Goal: Information Seeking & Learning: Learn about a topic

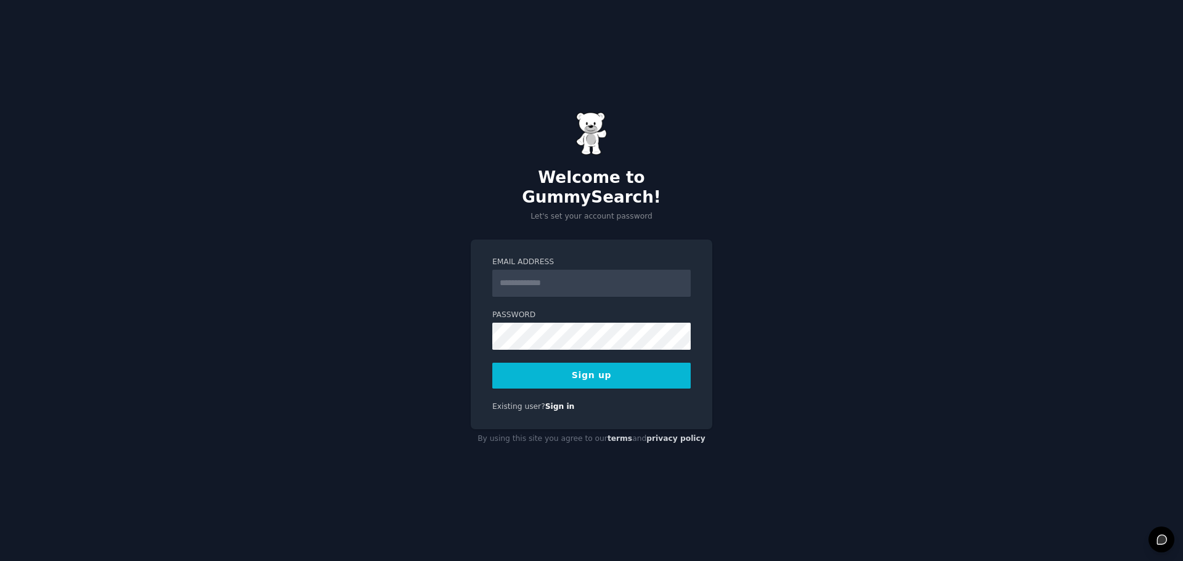
type input "**********"
click at [785, 310] on div "**********" at bounding box center [591, 280] width 1183 height 561
click at [614, 365] on button "Sign up" at bounding box center [591, 376] width 198 height 26
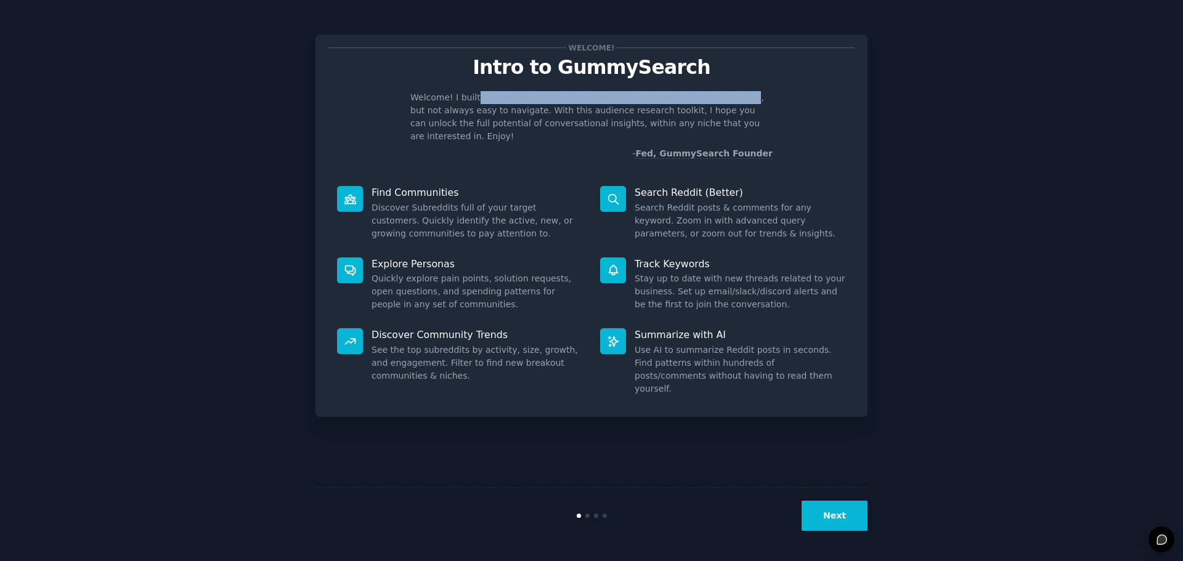
drag, startPoint x: 473, startPoint y: 98, endPoint x: 718, endPoint y: 102, distance: 244.6
click at [718, 102] on p "Welcome! I built GummySearch because Reddit is a treasure trove of information,…" at bounding box center [591, 117] width 362 height 52
click at [509, 116] on p "Welcome! I built GummySearch because Reddit is a treasure trove of information,…" at bounding box center [591, 117] width 362 height 52
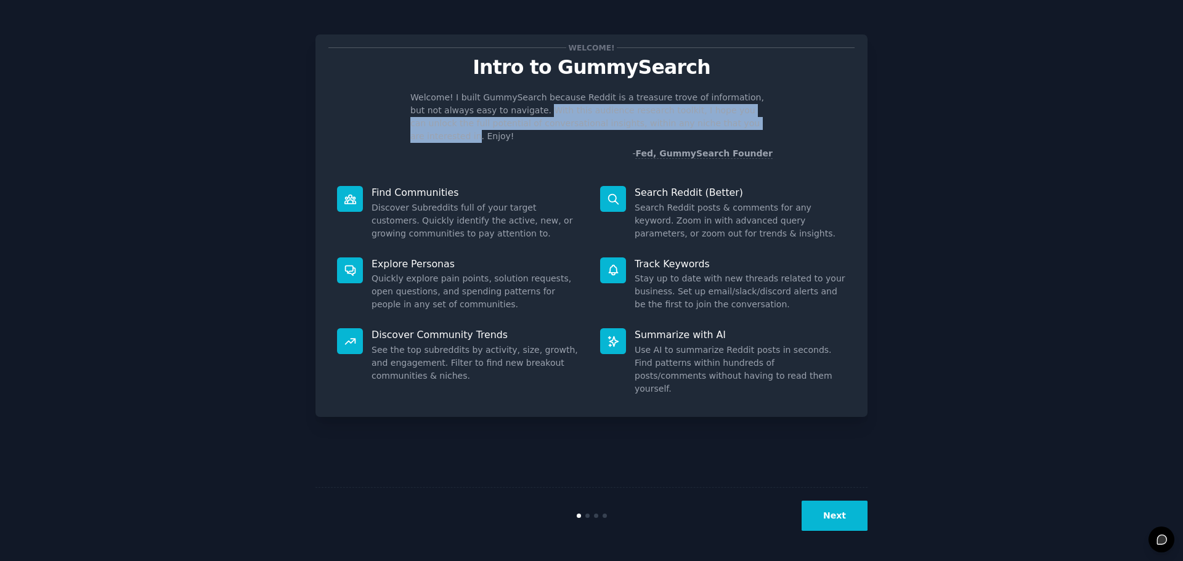
drag, startPoint x: 506, startPoint y: 113, endPoint x: 706, endPoint y: 117, distance: 200.3
click at [706, 117] on p "Welcome! I built GummySearch because Reddit is a treasure trove of information,…" at bounding box center [591, 117] width 362 height 52
click at [557, 120] on p "Welcome! I built GummySearch because Reddit is a treasure trove of information,…" at bounding box center [591, 117] width 362 height 52
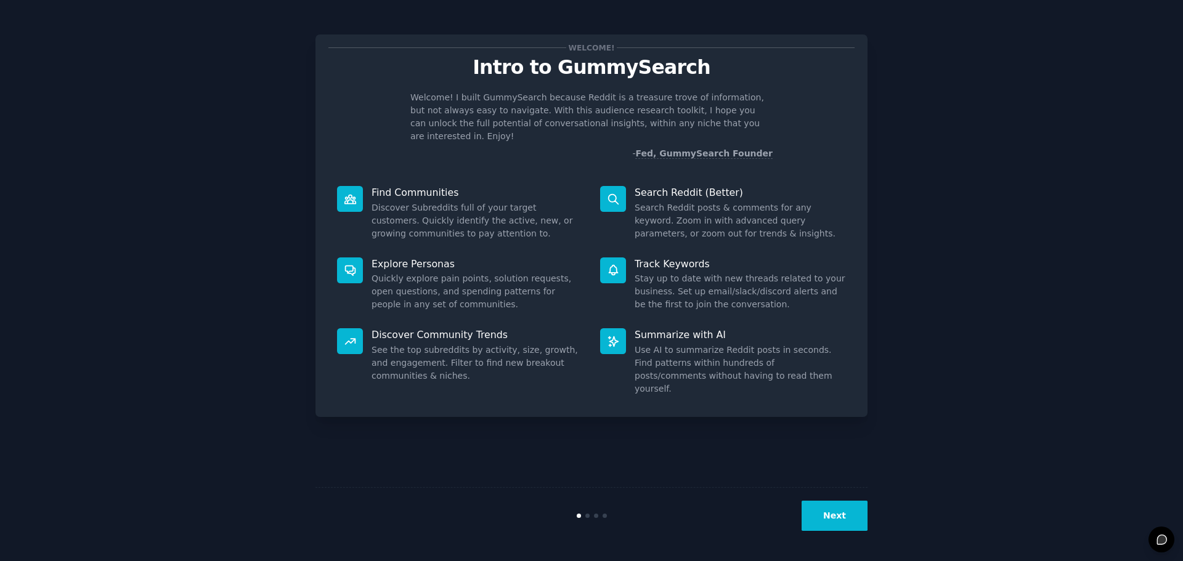
click at [837, 504] on button "Next" at bounding box center [834, 516] width 66 height 30
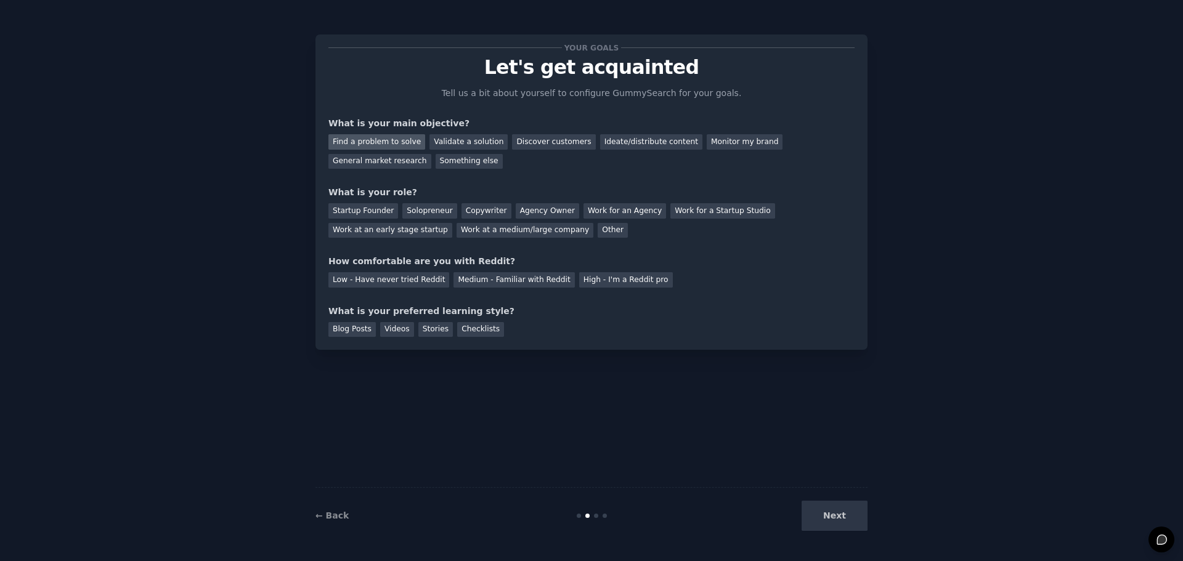
click at [401, 139] on div "Find a problem to solve" at bounding box center [376, 141] width 97 height 15
click at [362, 212] on div "Startup Founder" at bounding box center [363, 210] width 70 height 15
click at [402, 211] on div "Solopreneur" at bounding box center [429, 210] width 54 height 15
click at [402, 280] on div "Low - Have never tried Reddit" at bounding box center [388, 279] width 121 height 15
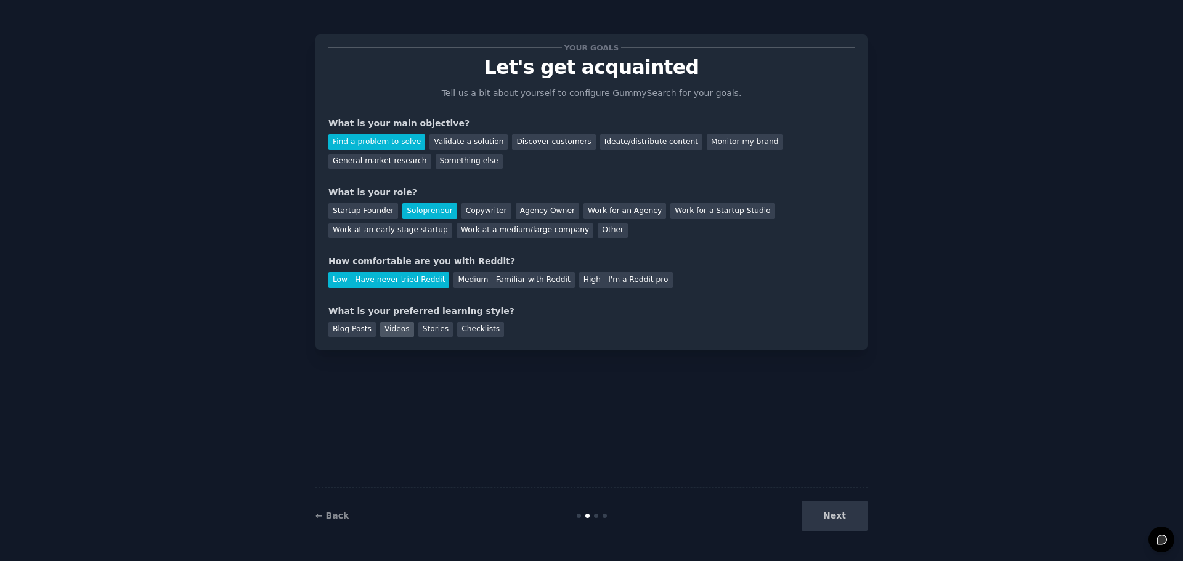
click at [386, 328] on div "Videos" at bounding box center [397, 329] width 34 height 15
click at [830, 519] on button "Next" at bounding box center [834, 516] width 66 height 30
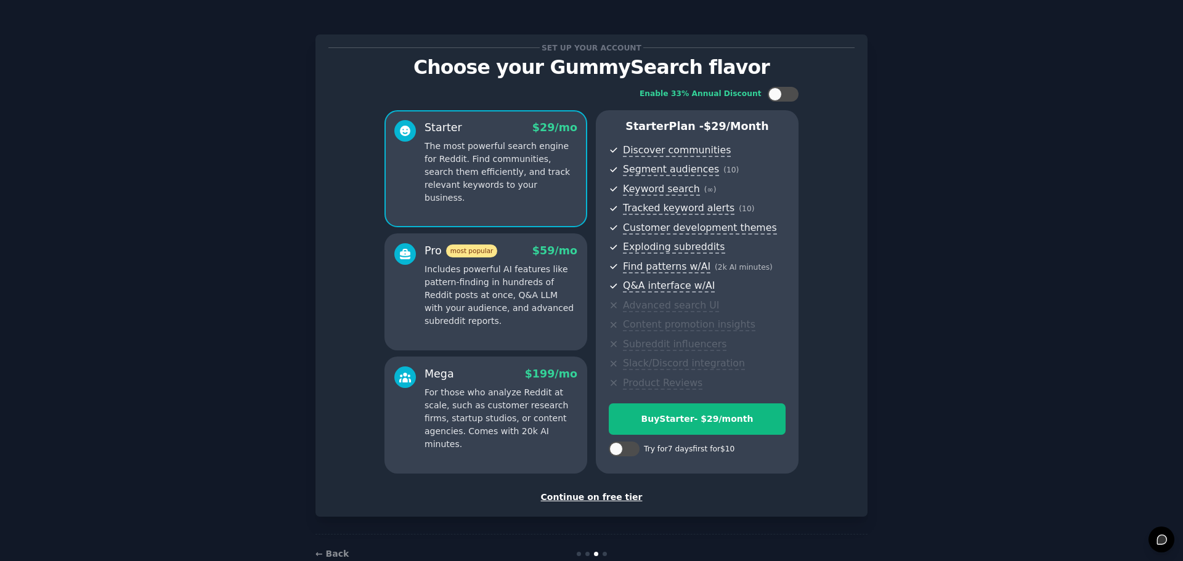
click at [606, 497] on div "Continue on free tier" at bounding box center [591, 497] width 526 height 13
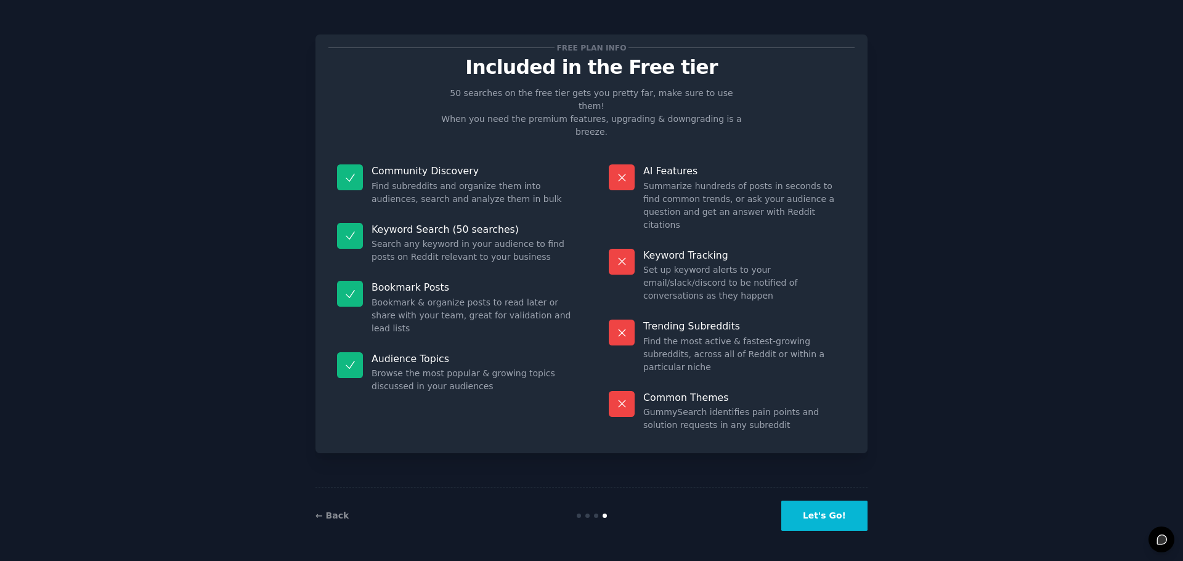
click at [836, 521] on button "Let's Go!" at bounding box center [824, 516] width 86 height 30
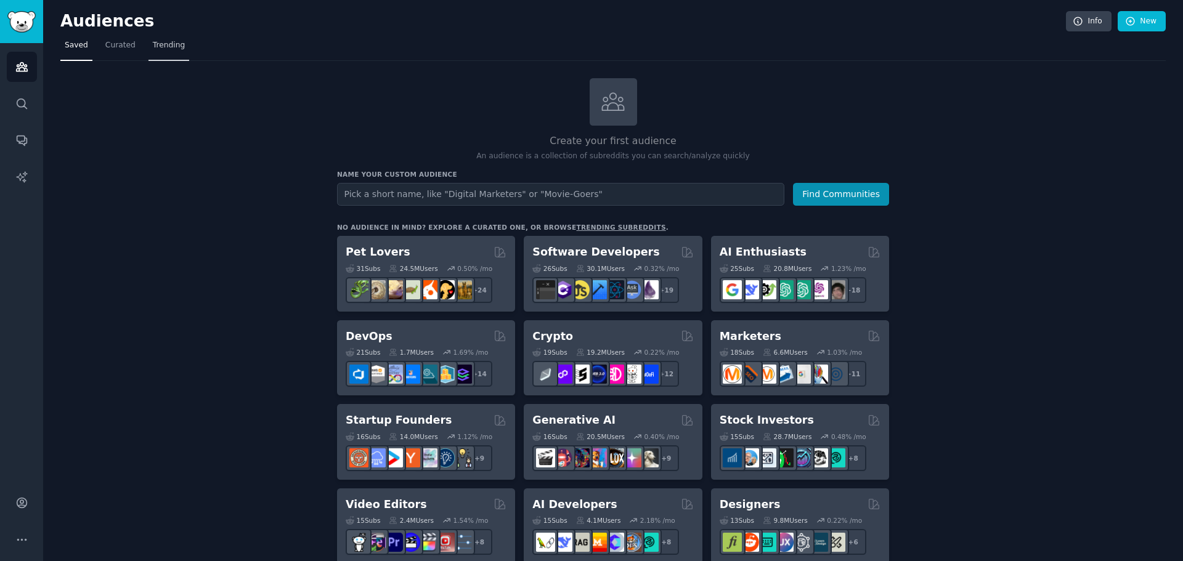
click at [158, 43] on span "Trending" at bounding box center [169, 45] width 32 height 11
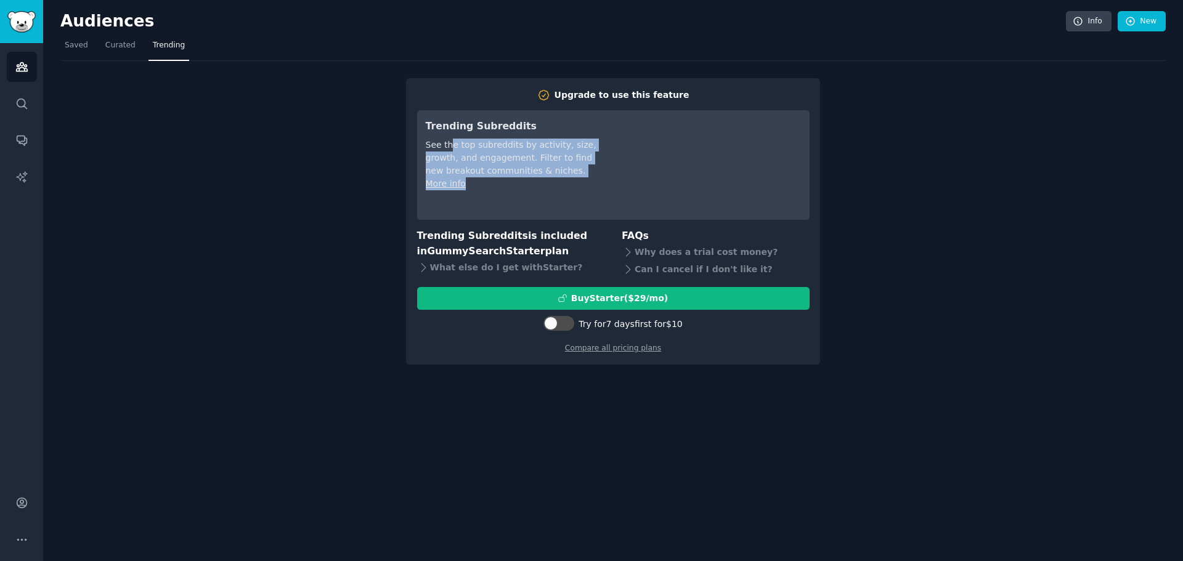
drag, startPoint x: 451, startPoint y: 145, endPoint x: 509, endPoint y: 178, distance: 67.0
click at [509, 178] on div "Trending Subreddits See the top subreddits by activity, size, growth, and engag…" at bounding box center [512, 165] width 173 height 92
click at [493, 153] on div "See the top subreddits by activity, size, growth, and engagement. Filter to fin…" at bounding box center [512, 158] width 173 height 39
click at [76, 46] on span "Saved" at bounding box center [76, 45] width 23 height 11
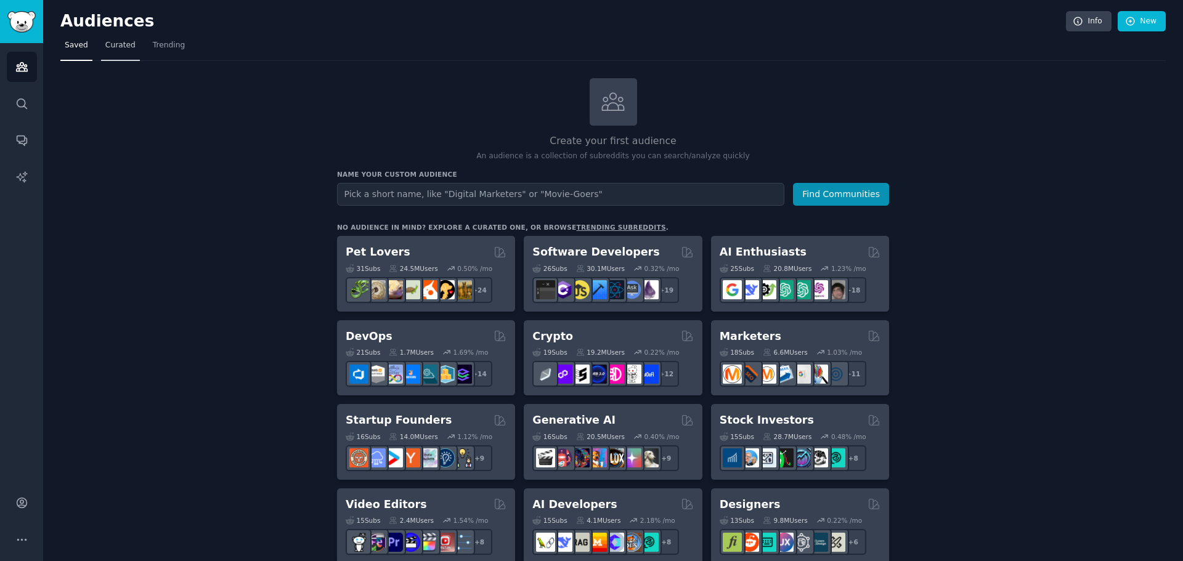
click at [109, 41] on span "Curated" at bounding box center [120, 45] width 30 height 11
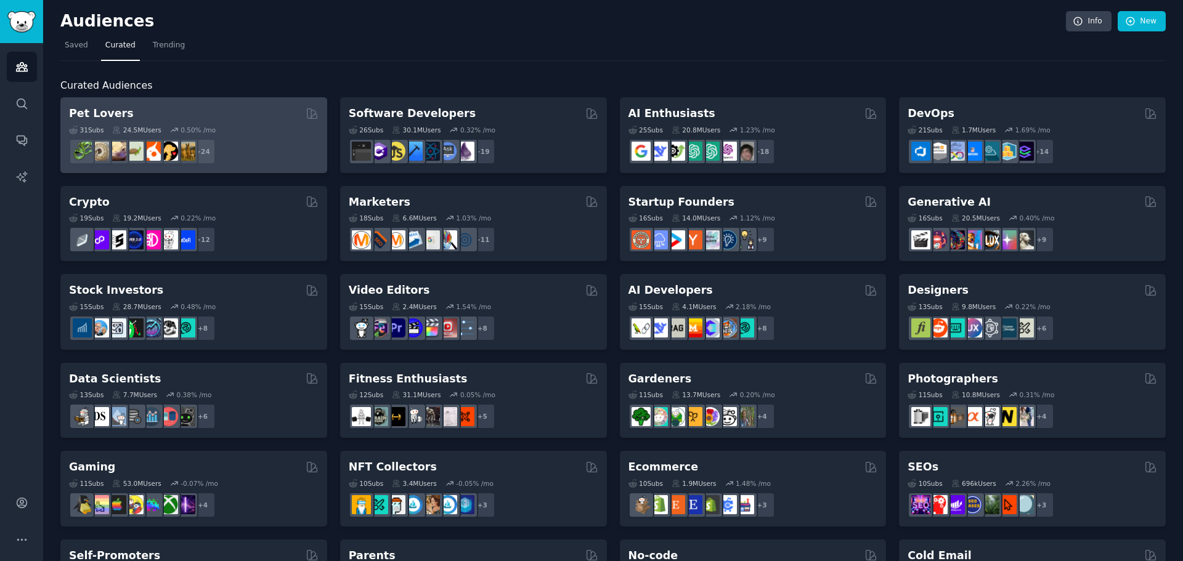
click at [153, 118] on div "Pet Lovers" at bounding box center [193, 113] width 249 height 15
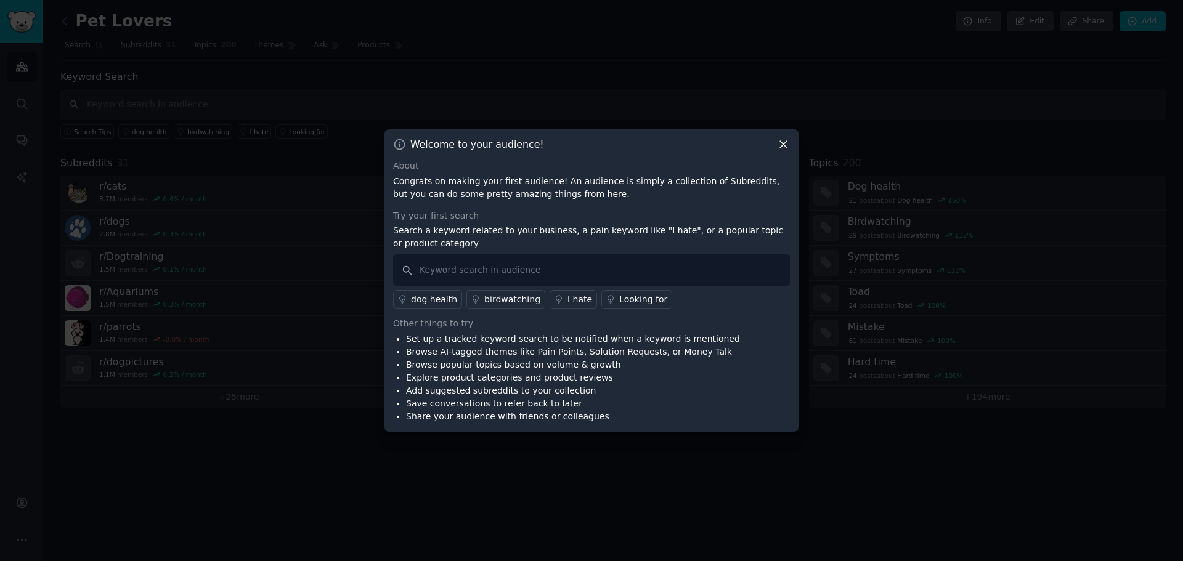
click at [781, 142] on icon at bounding box center [783, 145] width 7 height 7
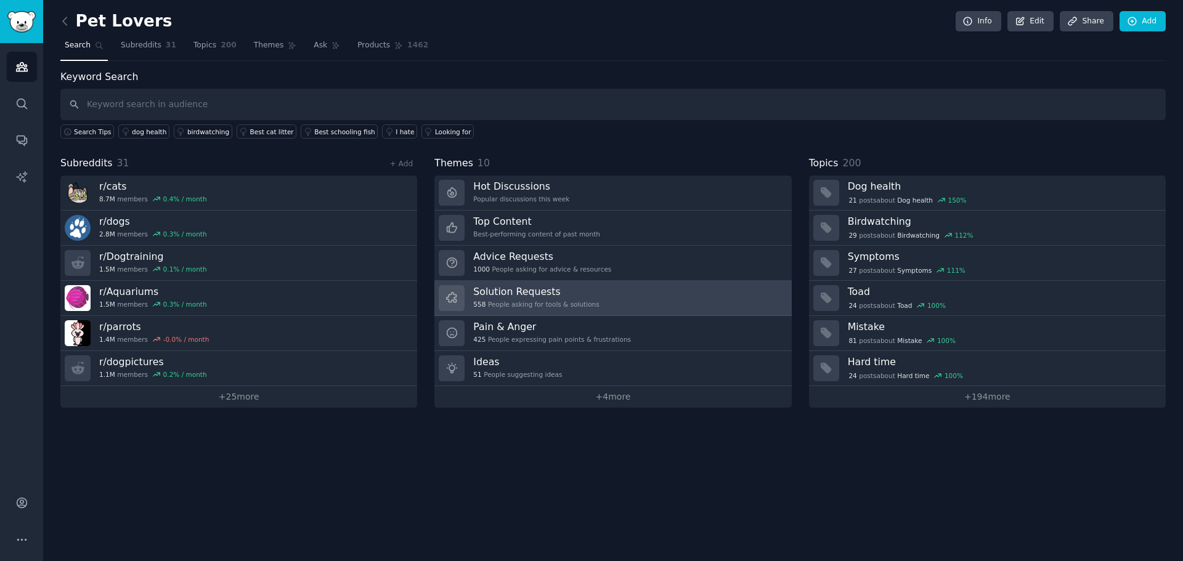
click at [508, 293] on h3 "Solution Requests" at bounding box center [536, 291] width 126 height 13
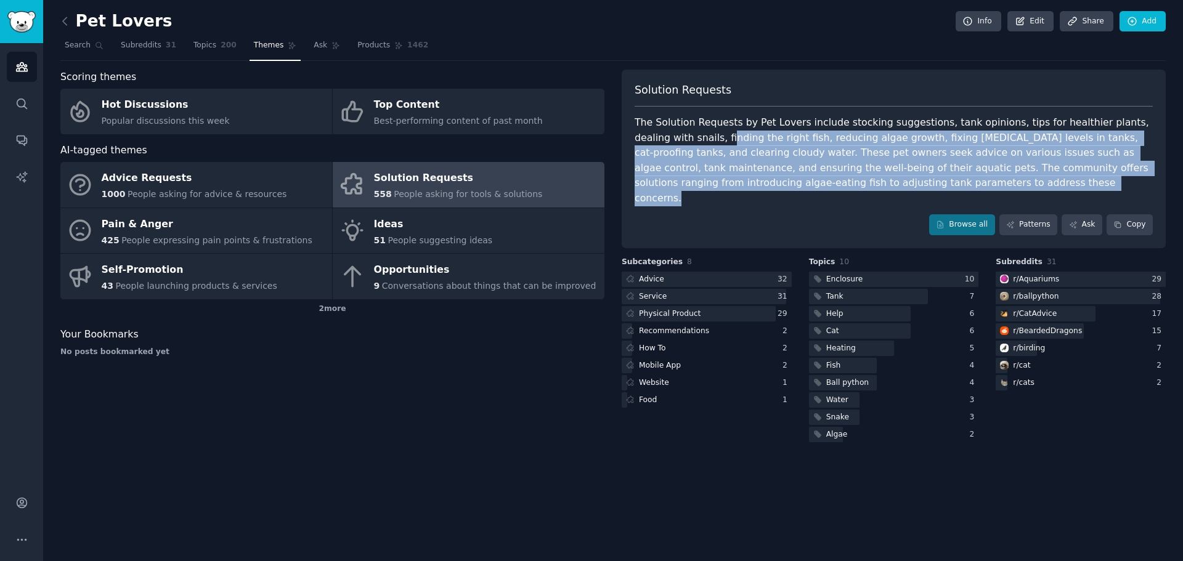
drag, startPoint x: 667, startPoint y: 139, endPoint x: 832, endPoint y: 196, distance: 174.2
click at [832, 196] on div "Solution Requests The Solution Requests by Pet Lovers include stocking suggesti…" at bounding box center [894, 159] width 544 height 179
click at [23, 63] on icon "Sidebar" at bounding box center [21, 67] width 11 height 9
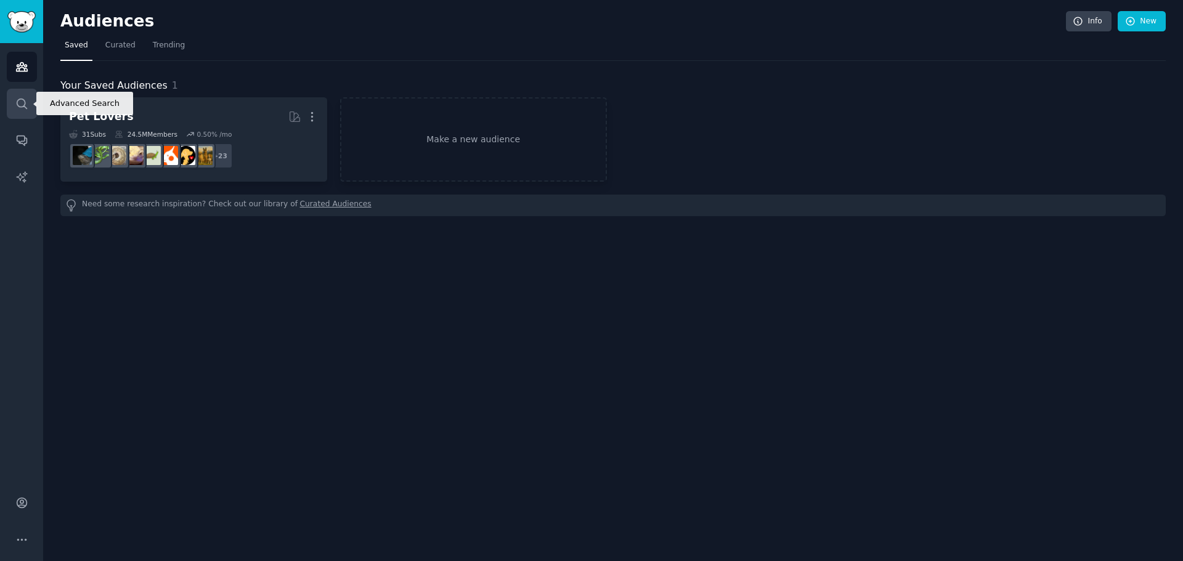
click at [19, 104] on icon "Sidebar" at bounding box center [21, 103] width 13 height 13
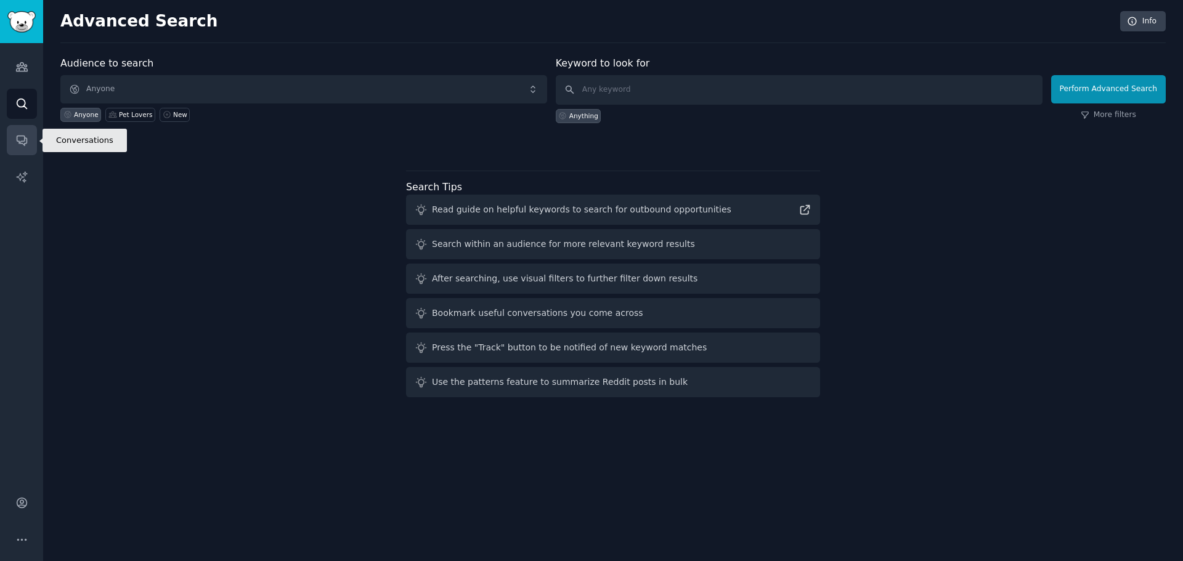
click at [21, 142] on icon "Sidebar" at bounding box center [21, 140] width 13 height 13
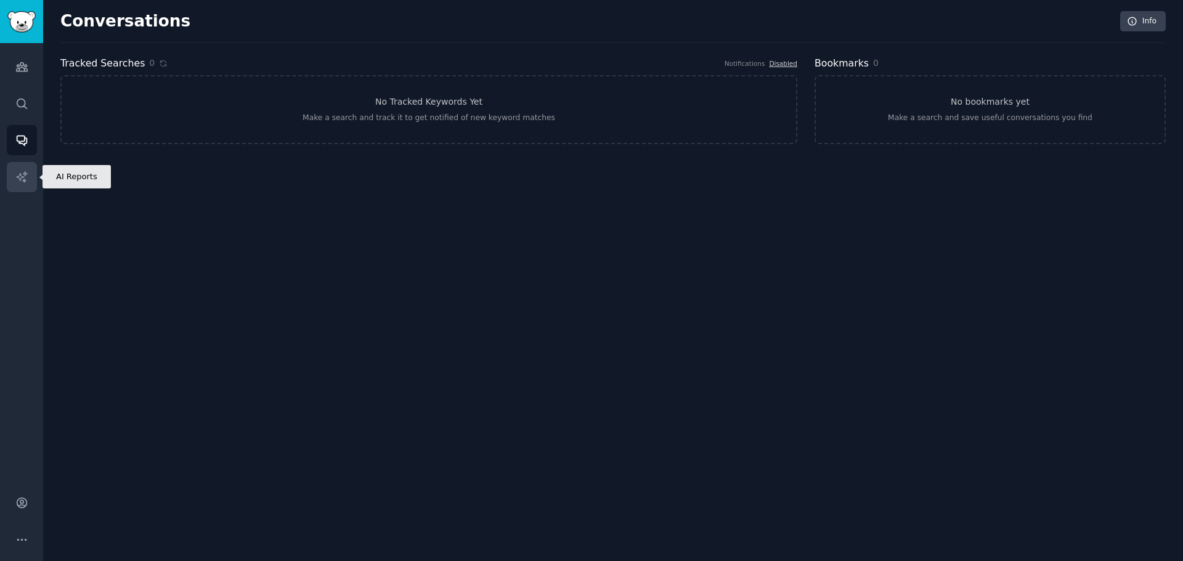
click at [18, 177] on icon "Sidebar" at bounding box center [21, 177] width 13 height 13
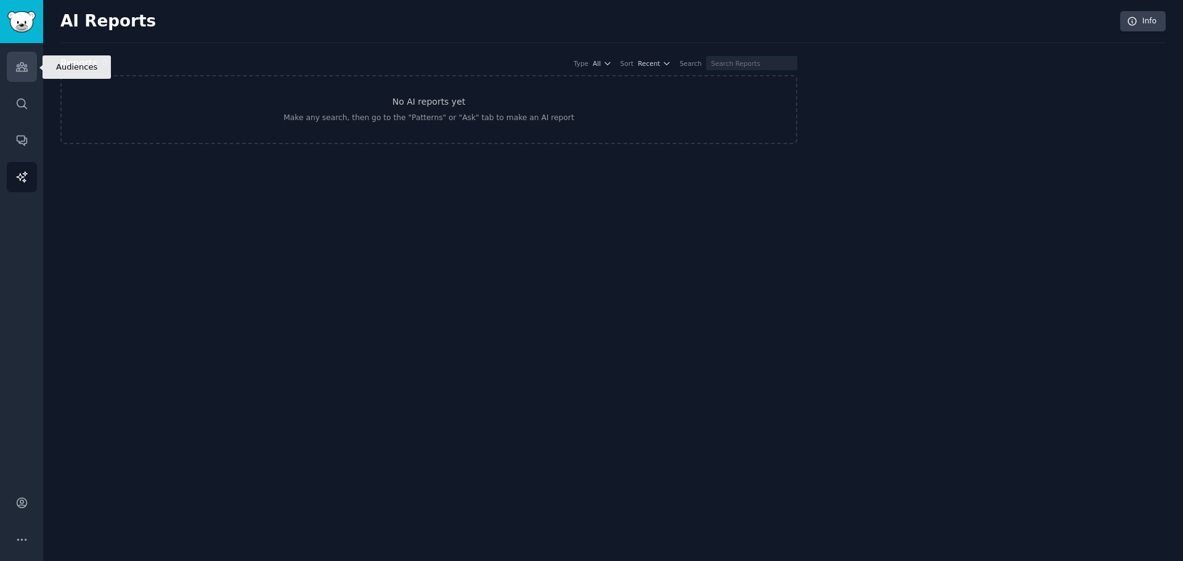
click at [10, 60] on link "Audiences" at bounding box center [22, 67] width 30 height 30
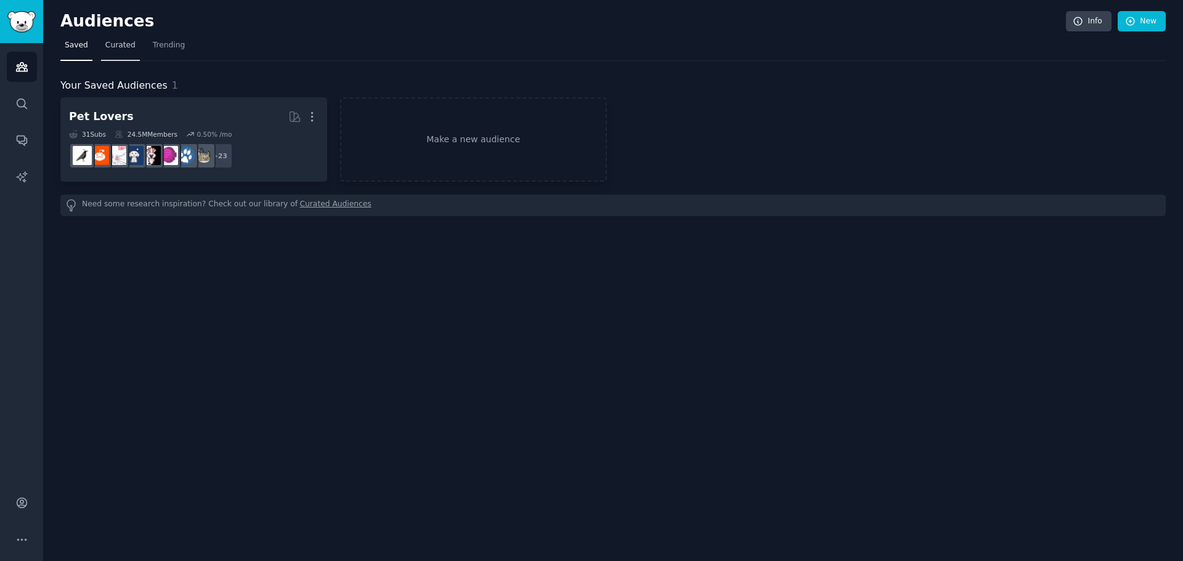
click at [118, 43] on span "Curated" at bounding box center [120, 45] width 30 height 11
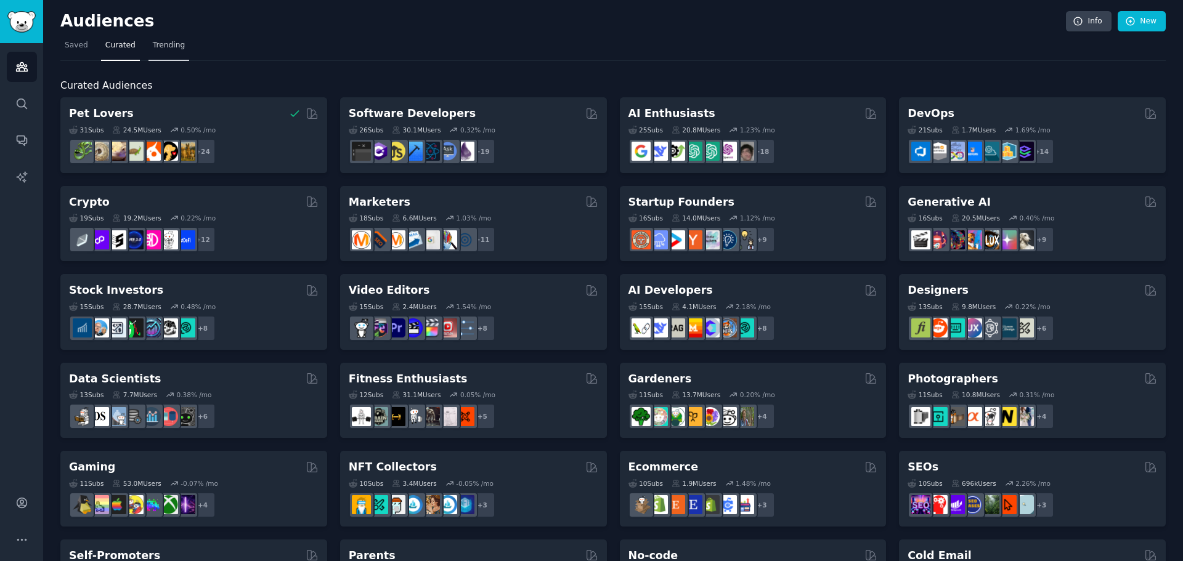
click at [165, 44] on span "Trending" at bounding box center [169, 45] width 32 height 11
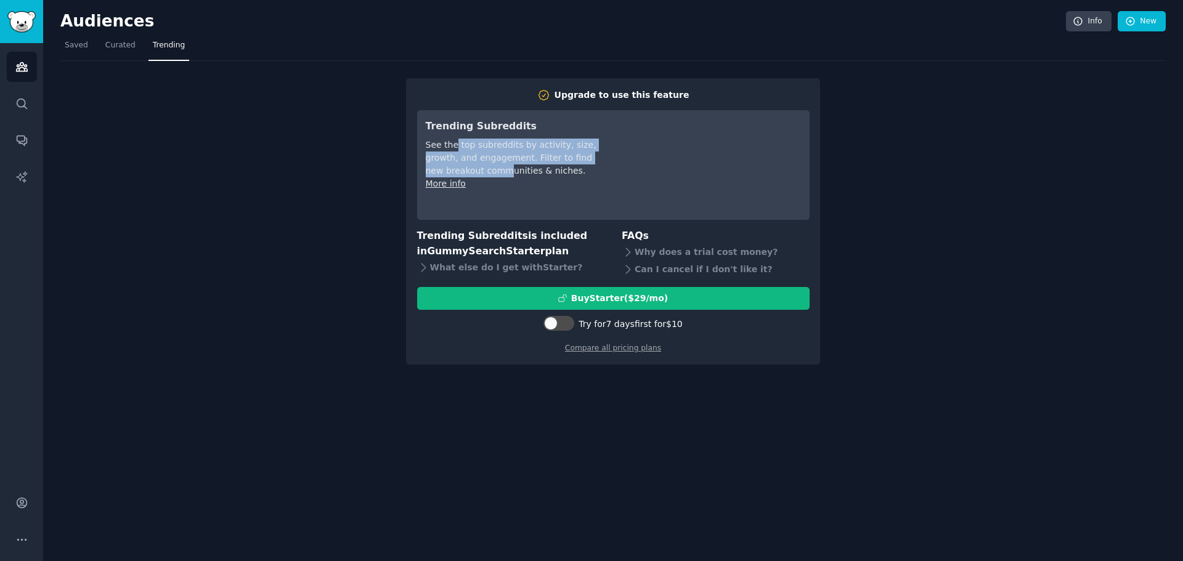
drag, startPoint x: 453, startPoint y: 150, endPoint x: 483, endPoint y: 164, distance: 32.8
click at [483, 164] on div "See the top subreddits by activity, size, growth, and engagement. Filter to fin…" at bounding box center [512, 158] width 173 height 39
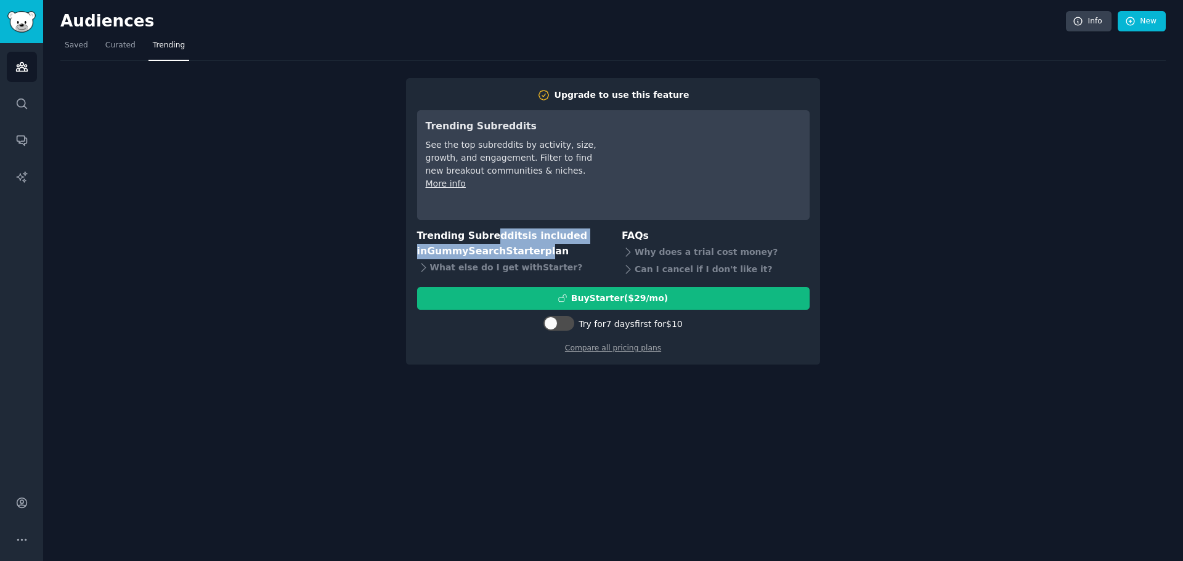
drag, startPoint x: 489, startPoint y: 240, endPoint x: 525, endPoint y: 254, distance: 39.2
click at [525, 254] on h3 "Trending Subreddits is included in GummySearch Starter plan" at bounding box center [511, 244] width 188 height 30
click at [72, 46] on span "Saved" at bounding box center [76, 45] width 23 height 11
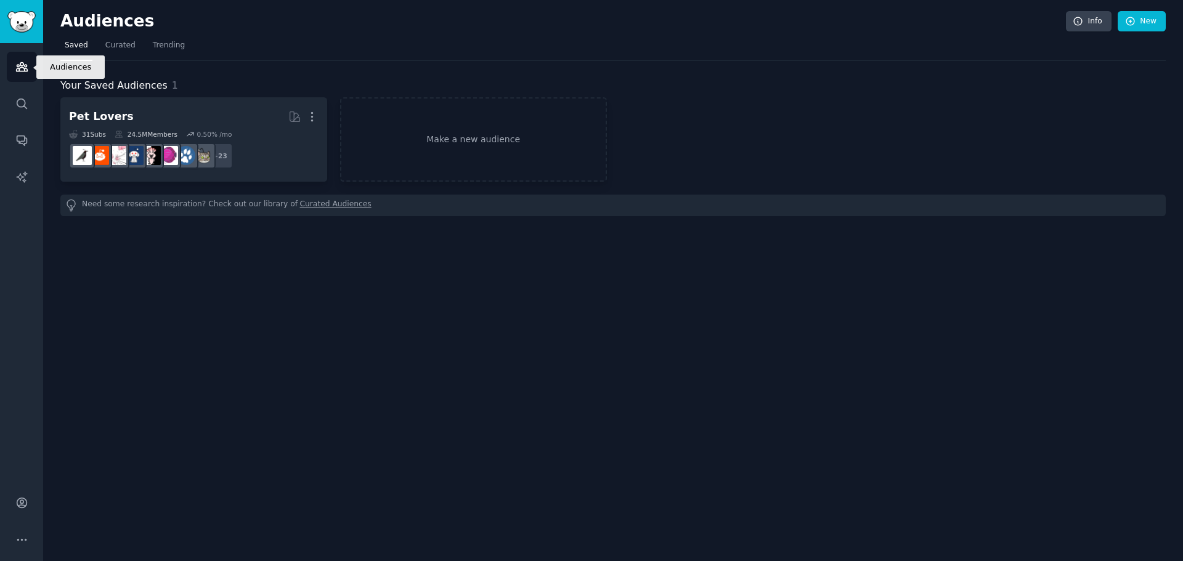
click at [14, 62] on link "Audiences" at bounding box center [22, 67] width 30 height 30
click at [25, 34] on link "Sidebar" at bounding box center [21, 21] width 43 height 43
click at [15, 54] on link "Audiences" at bounding box center [22, 67] width 30 height 30
click at [35, 20] on img "Sidebar" at bounding box center [21, 22] width 28 height 22
click at [123, 46] on span "Curated" at bounding box center [120, 45] width 30 height 11
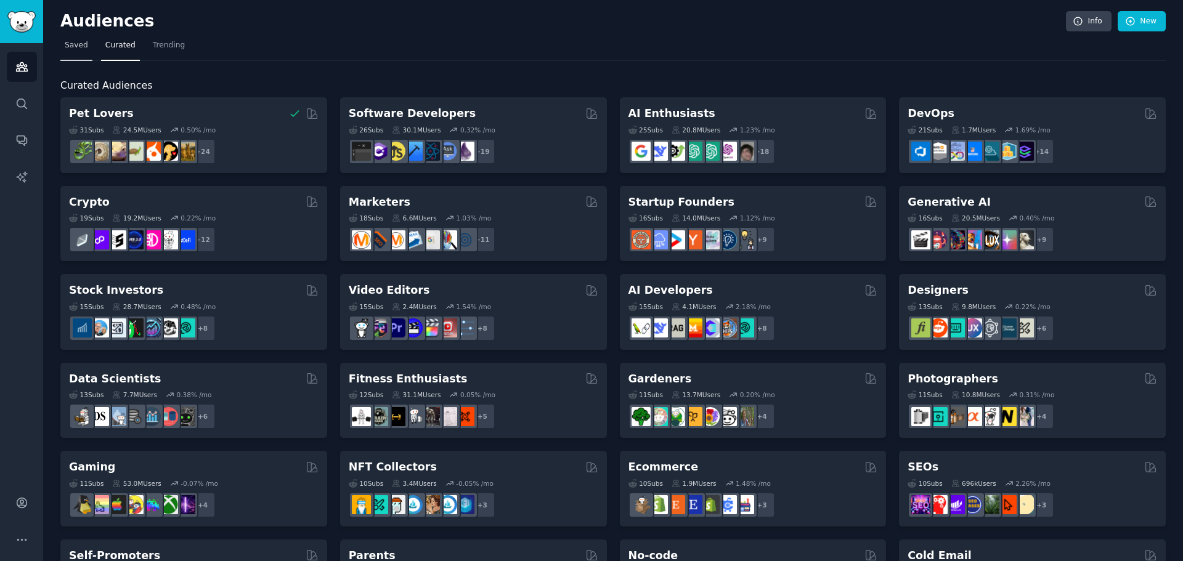
click at [86, 44] on link "Saved" at bounding box center [76, 48] width 32 height 25
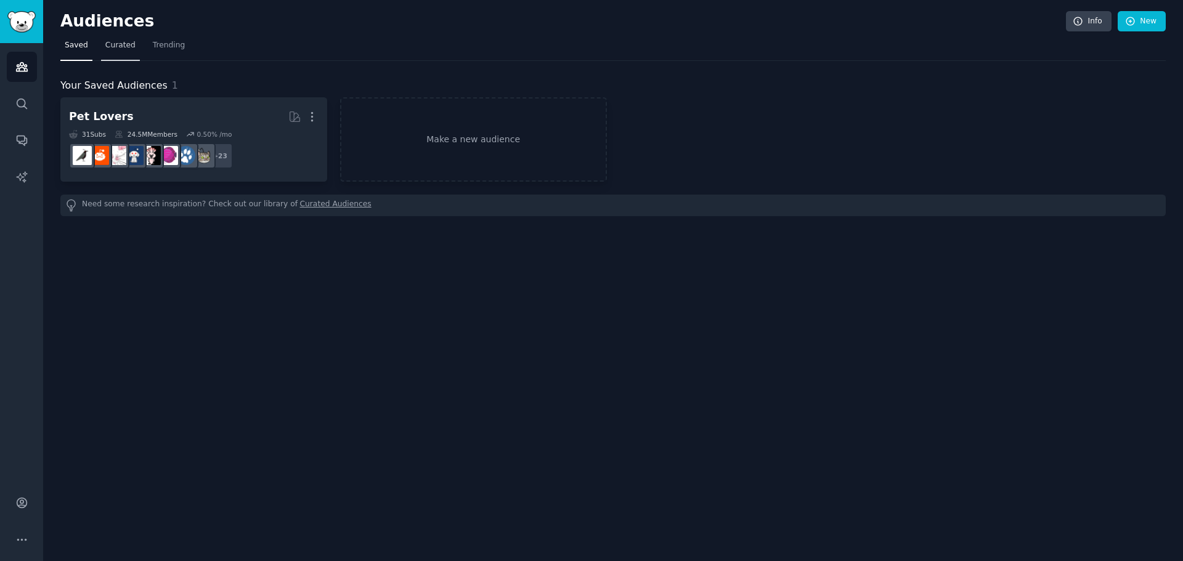
click at [126, 43] on span "Curated" at bounding box center [120, 45] width 30 height 11
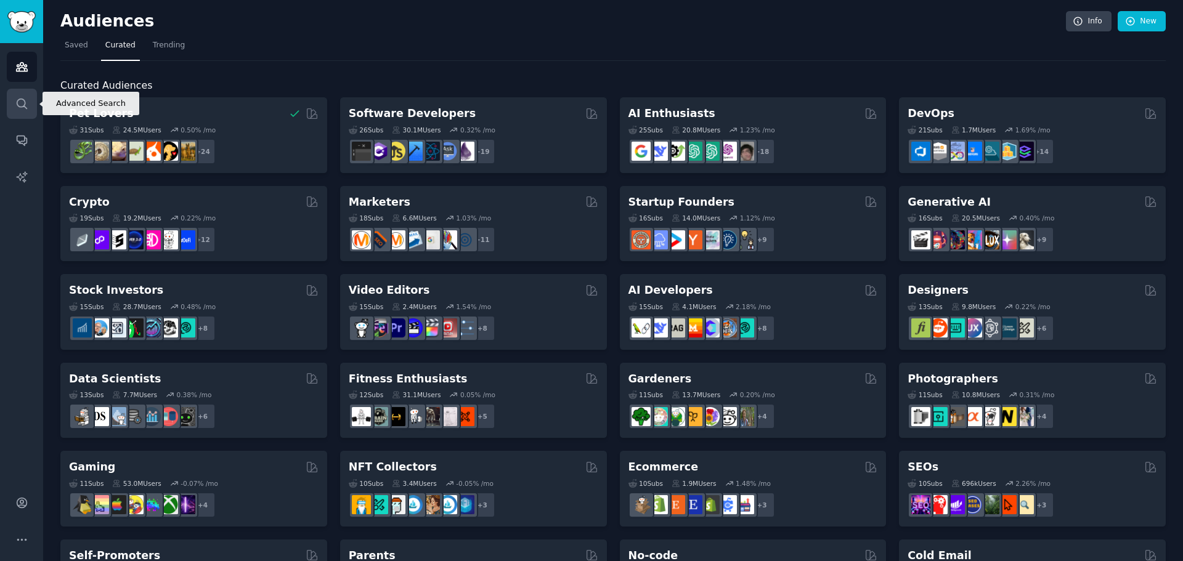
click at [9, 107] on link "Search" at bounding box center [22, 104] width 30 height 30
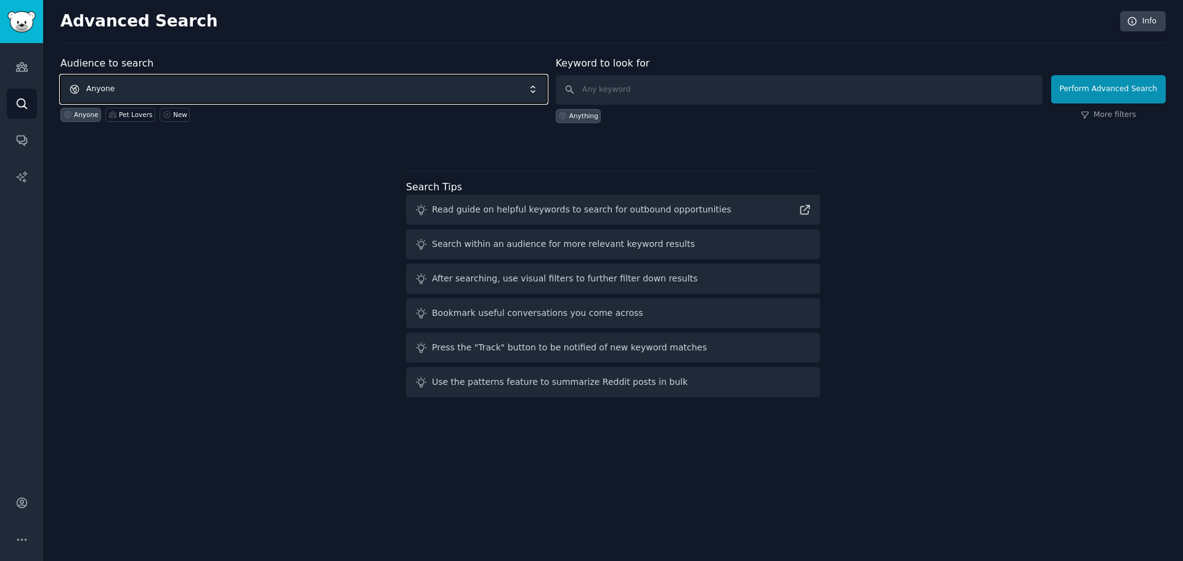
click at [198, 86] on span "Anyone" at bounding box center [303, 89] width 487 height 28
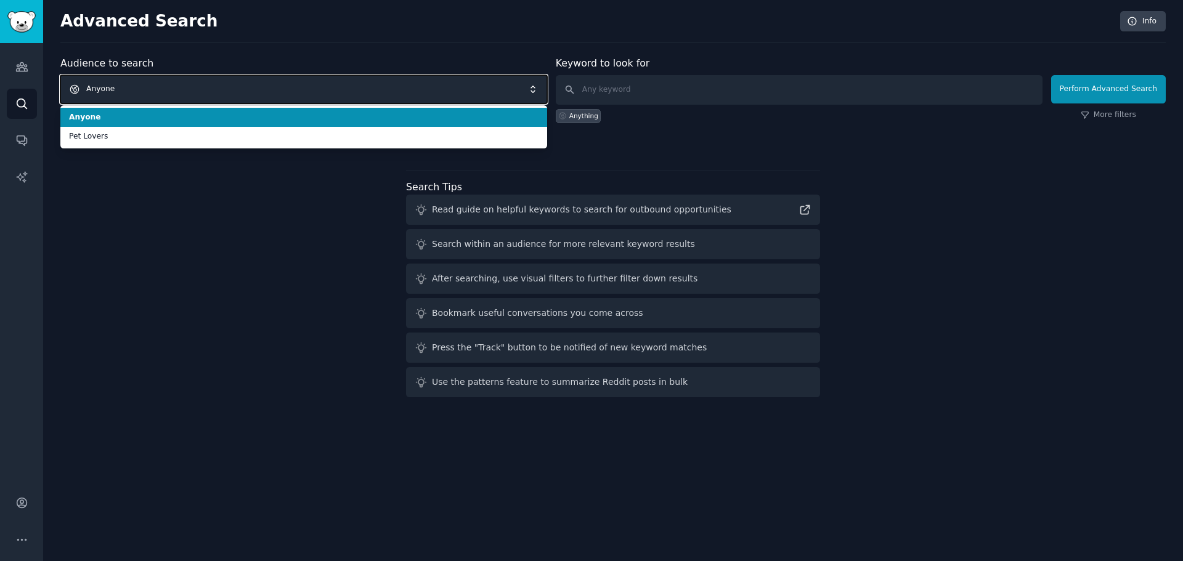
click at [198, 86] on span "Anyone" at bounding box center [303, 89] width 487 height 28
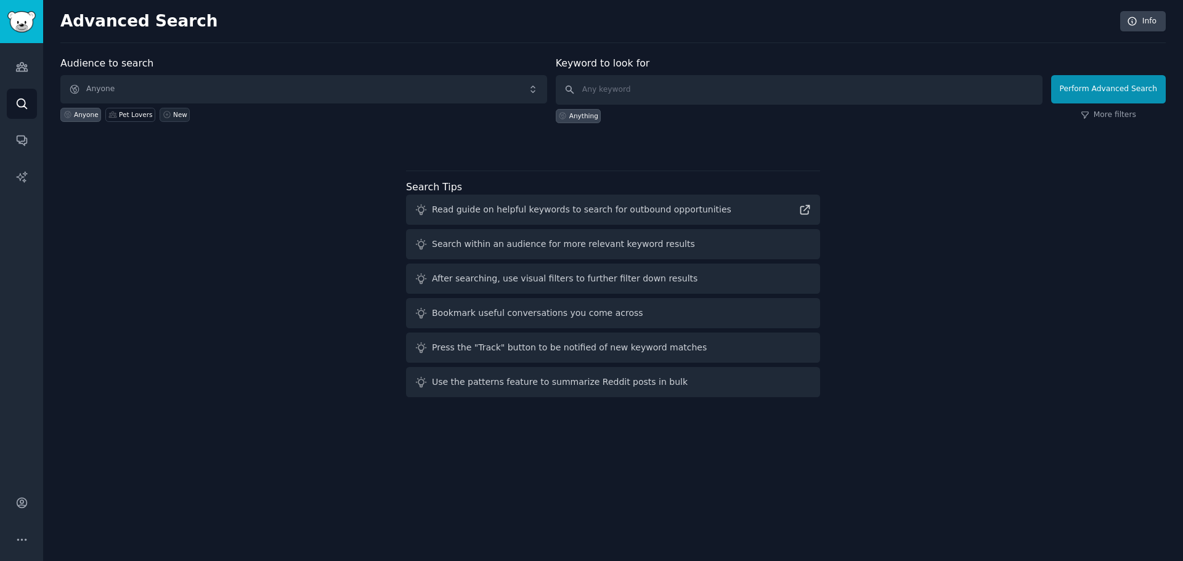
click at [168, 110] on link "New" at bounding box center [175, 115] width 30 height 14
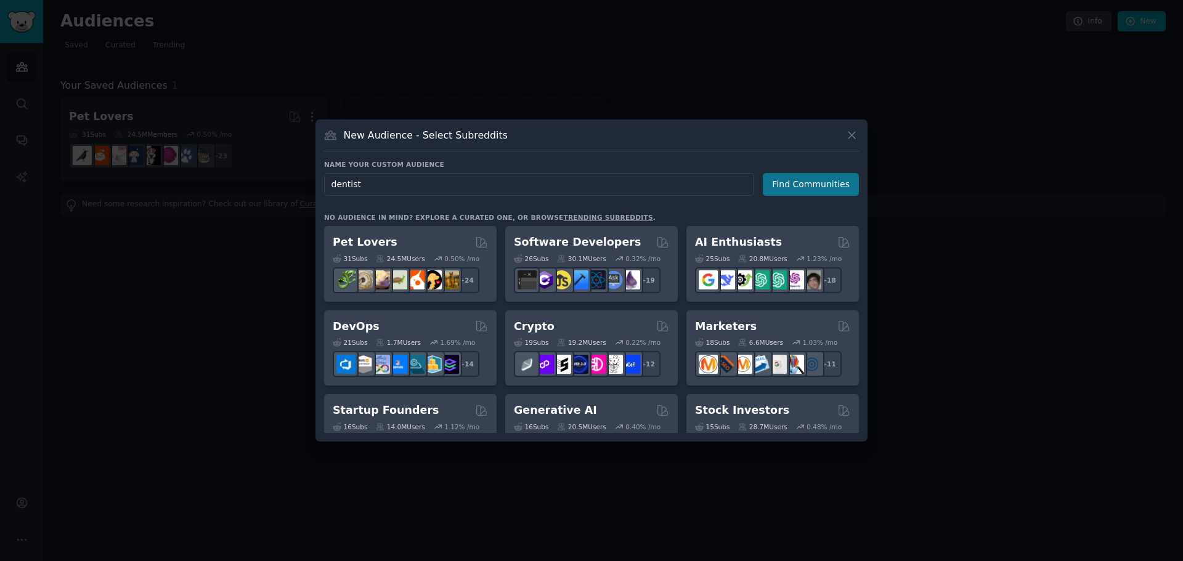
type input "dentist"
click at [812, 184] on button "Find Communities" at bounding box center [811, 184] width 96 height 23
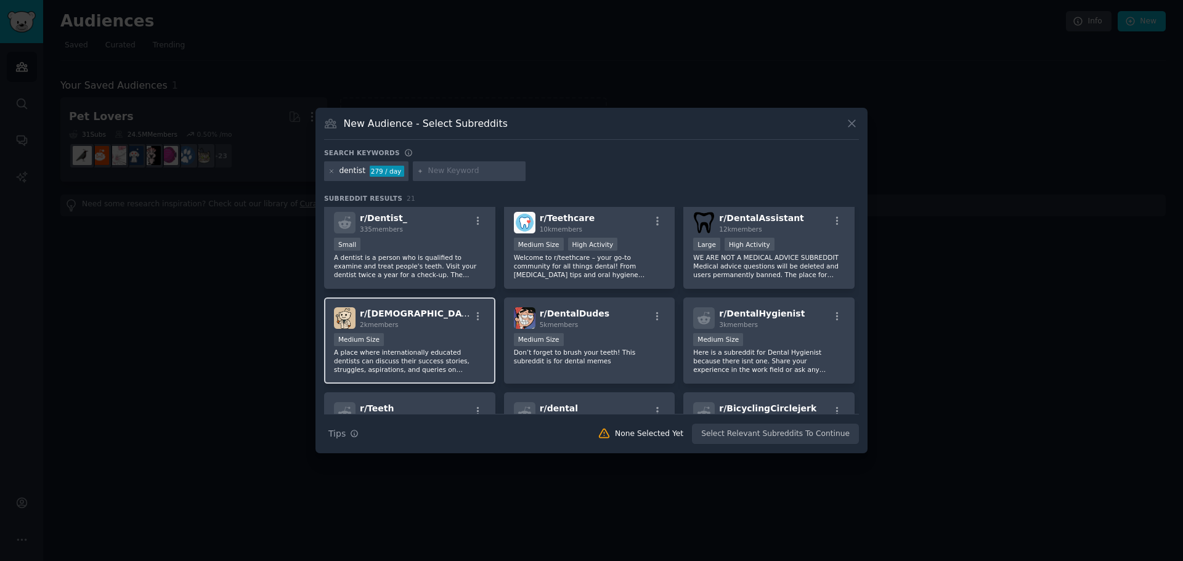
scroll to position [431, 0]
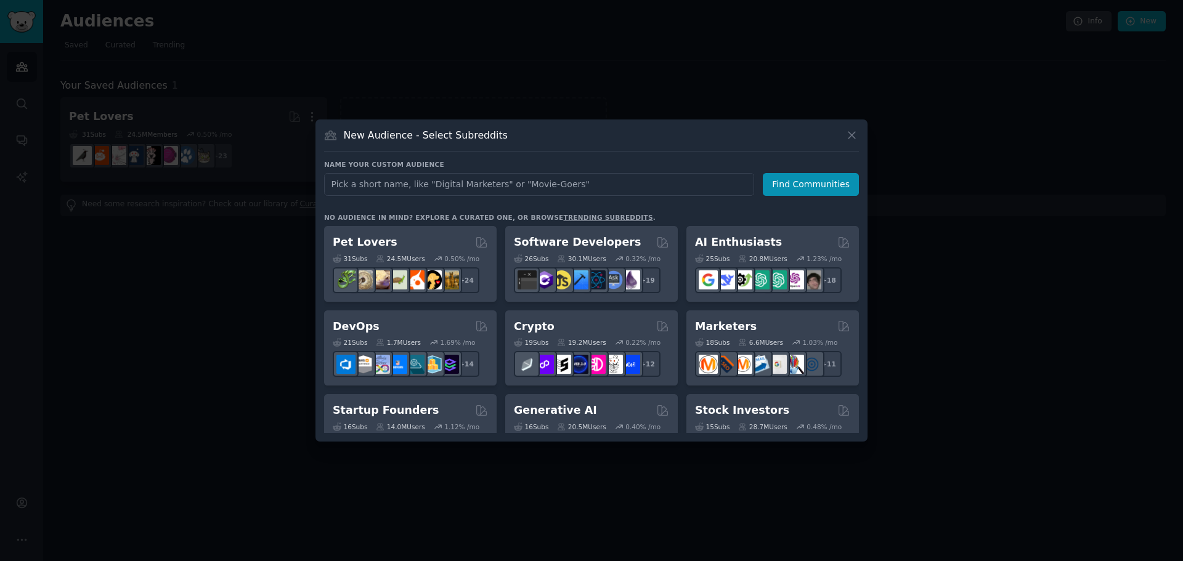
click at [412, 189] on input "text" at bounding box center [539, 184] width 430 height 23
click at [399, 185] on input "text" at bounding box center [539, 184] width 430 height 23
type input "boudhist"
click button "Find Communities" at bounding box center [811, 184] width 96 height 23
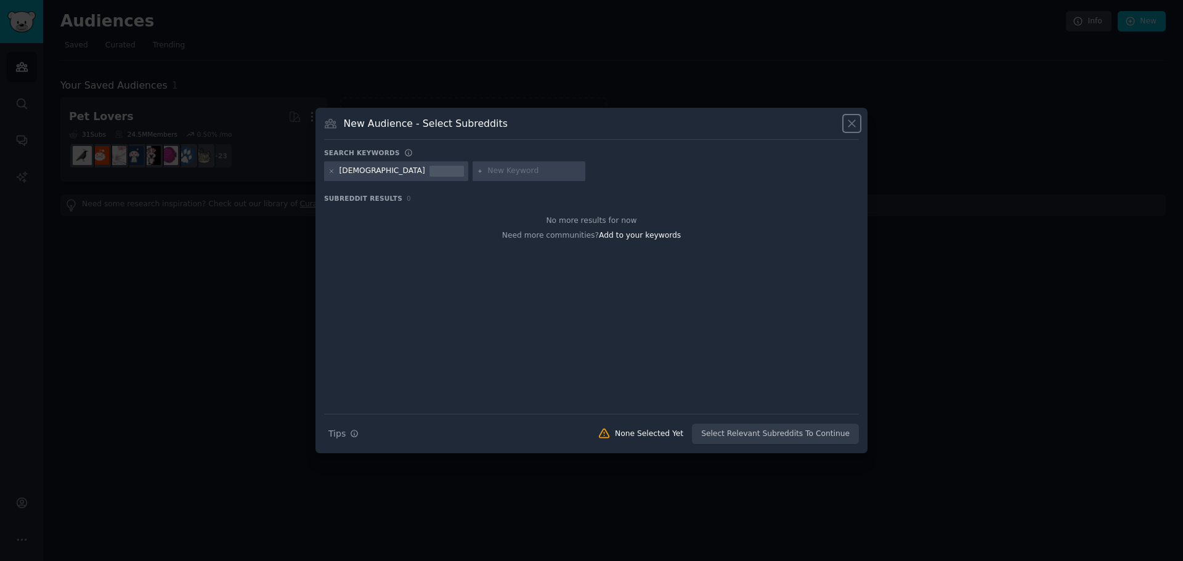
click at [850, 122] on icon at bounding box center [851, 124] width 7 height 7
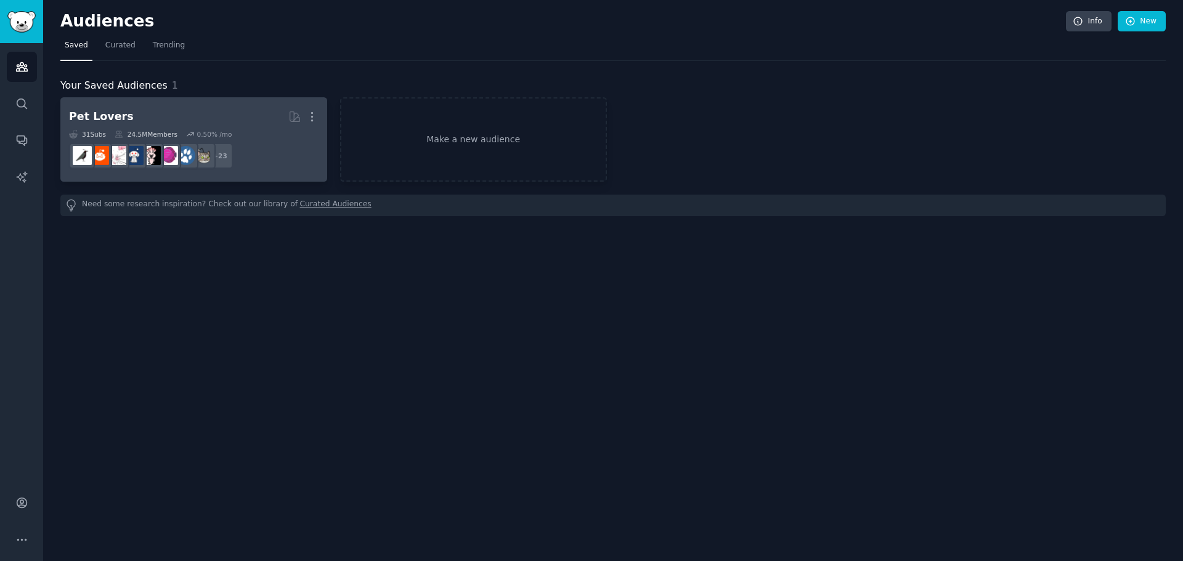
click at [192, 116] on h2 "Pet Lovers More" at bounding box center [193, 117] width 249 height 22
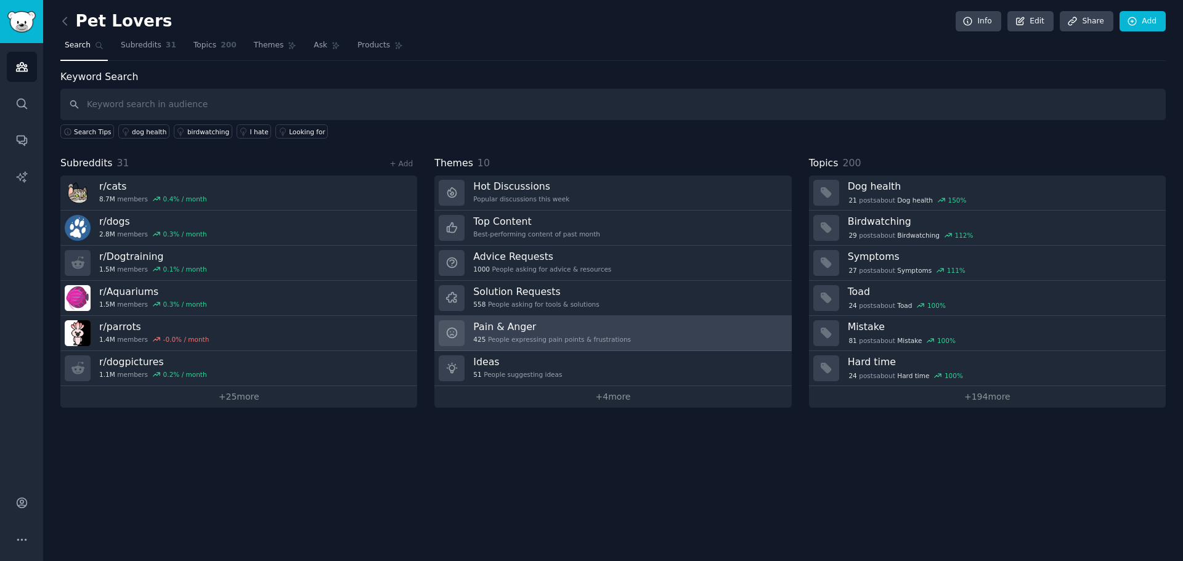
click at [583, 331] on h3 "Pain & Anger" at bounding box center [552, 326] width 158 height 13
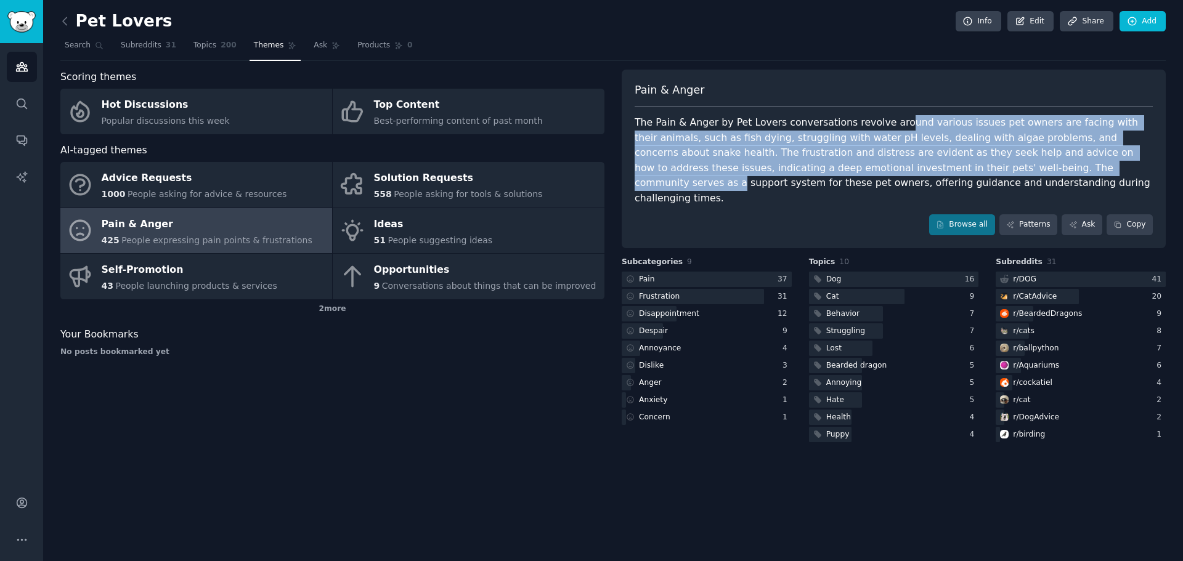
drag, startPoint x: 881, startPoint y: 123, endPoint x: 949, endPoint y: 163, distance: 79.2
click at [949, 163] on div "The Pain & Anger by Pet Lovers conversations revolve around various issues pet …" at bounding box center [894, 160] width 518 height 91
click at [830, 164] on div "The Pain & Anger by Pet Lovers conversations revolve around various issues pet …" at bounding box center [894, 160] width 518 height 91
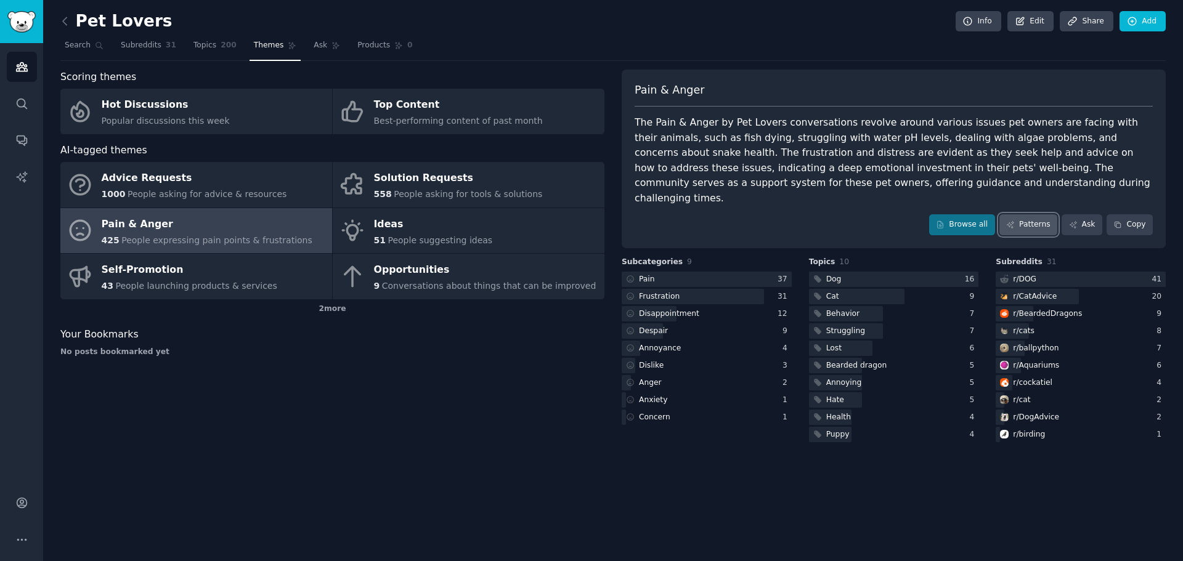
click at [1039, 214] on link "Patterns" at bounding box center [1028, 224] width 58 height 21
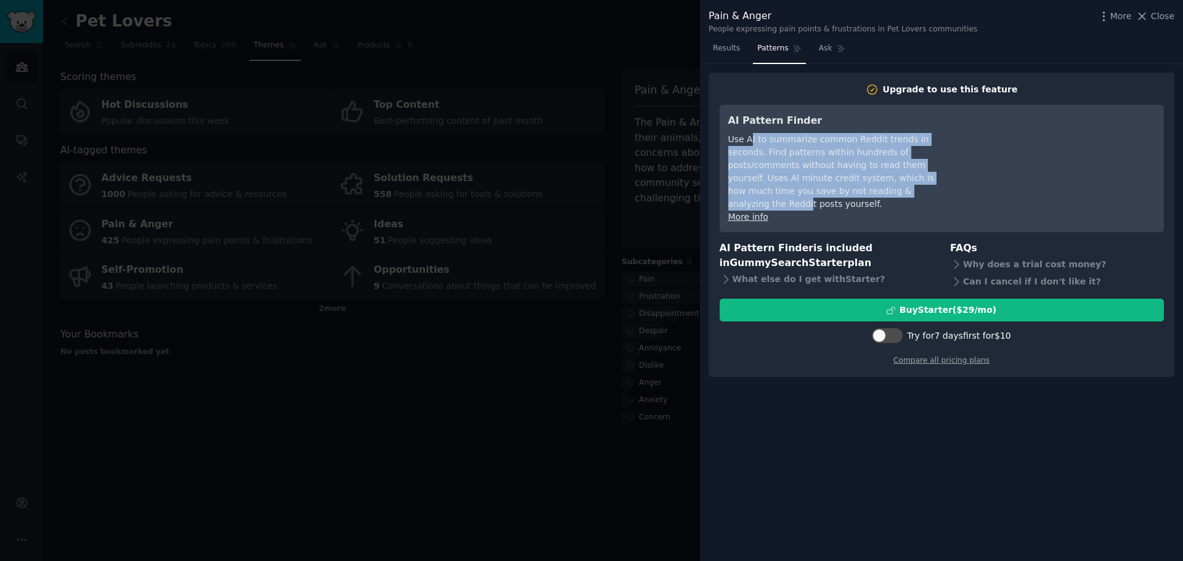
drag, startPoint x: 750, startPoint y: 142, endPoint x: 811, endPoint y: 192, distance: 78.9
click at [811, 192] on div "Use AI to summarize common Reddit trends in seconds. Find patterns within hundr…" at bounding box center [840, 172] width 225 height 78
click at [803, 167] on div "Use AI to summarize common Reddit trends in seconds. Find patterns within hundr…" at bounding box center [840, 172] width 225 height 78
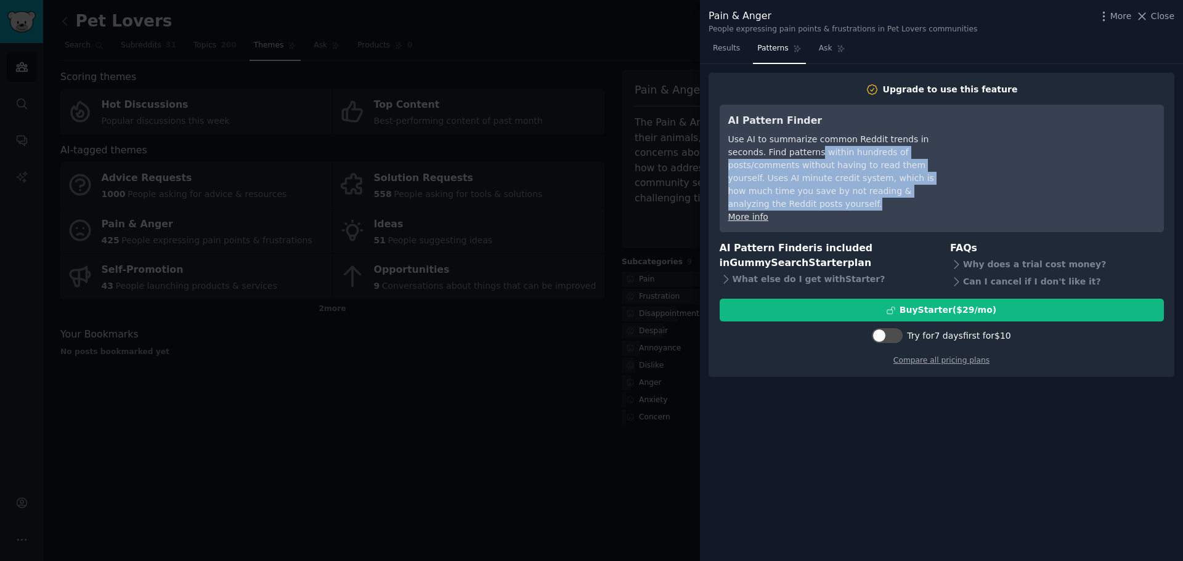
drag, startPoint x: 778, startPoint y: 152, endPoint x: 883, endPoint y: 193, distance: 112.6
click at [883, 193] on div "Use AI to summarize common Reddit trends in seconds. Find patterns within hundr…" at bounding box center [840, 172] width 225 height 78
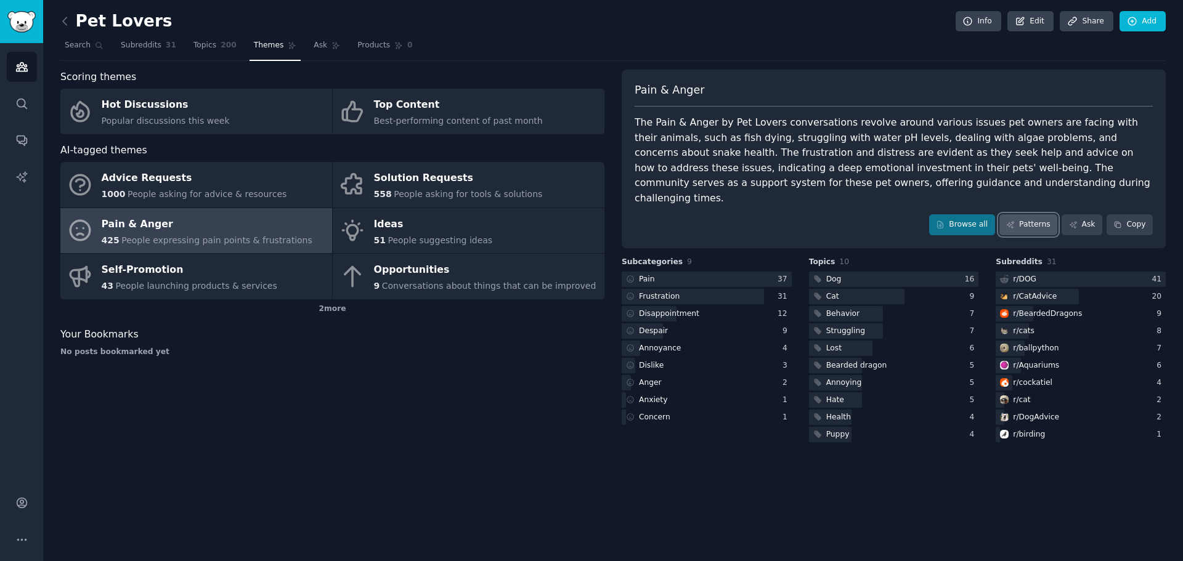
click at [1029, 214] on link "Patterns" at bounding box center [1028, 224] width 58 height 21
click at [1026, 214] on link "Patterns" at bounding box center [1028, 224] width 58 height 21
click at [1084, 214] on link "Ask" at bounding box center [1081, 224] width 41 height 21
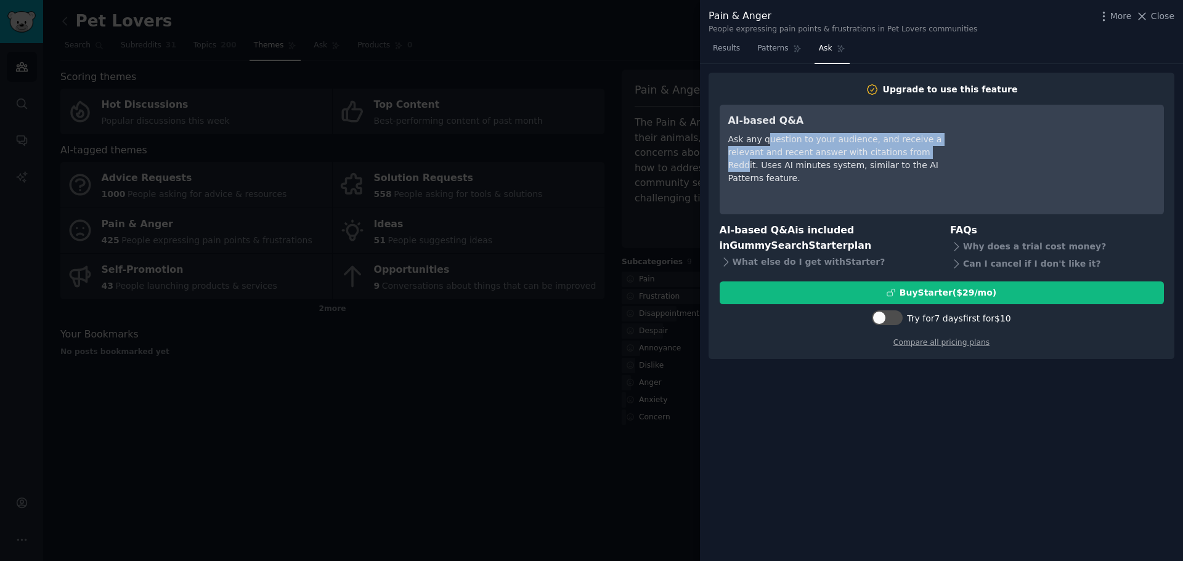
drag, startPoint x: 765, startPoint y: 142, endPoint x: 892, endPoint y: 156, distance: 127.7
click at [892, 156] on div "Ask any question to your audience, and receive a relevant and recent answer wit…" at bounding box center [840, 159] width 225 height 52
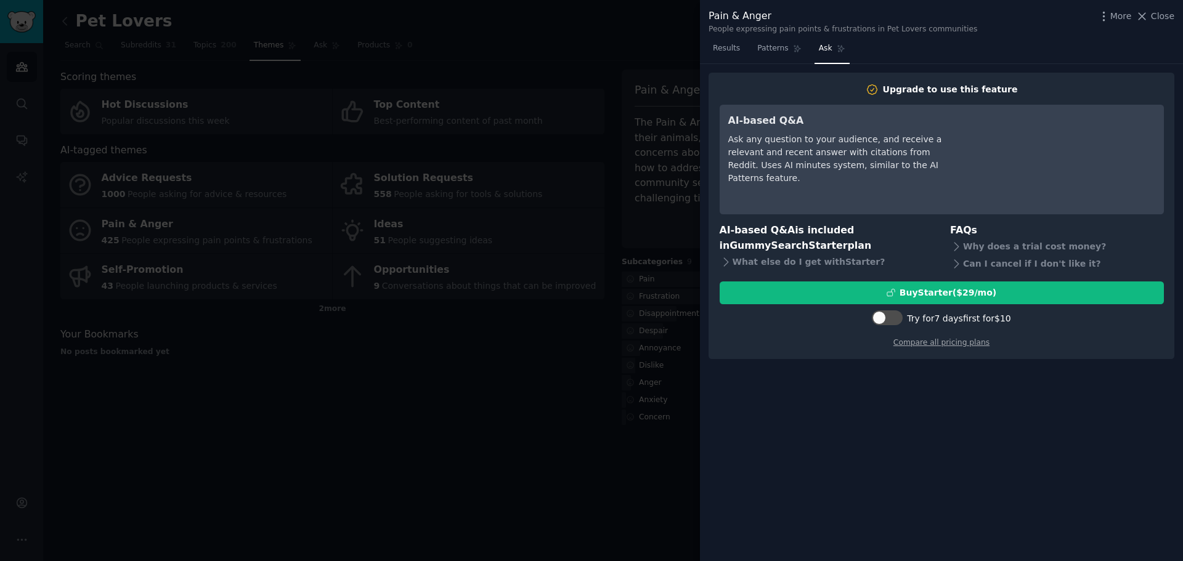
click at [915, 163] on div "Ask any question to your audience, and receive a relevant and recent answer wit…" at bounding box center [840, 159] width 225 height 52
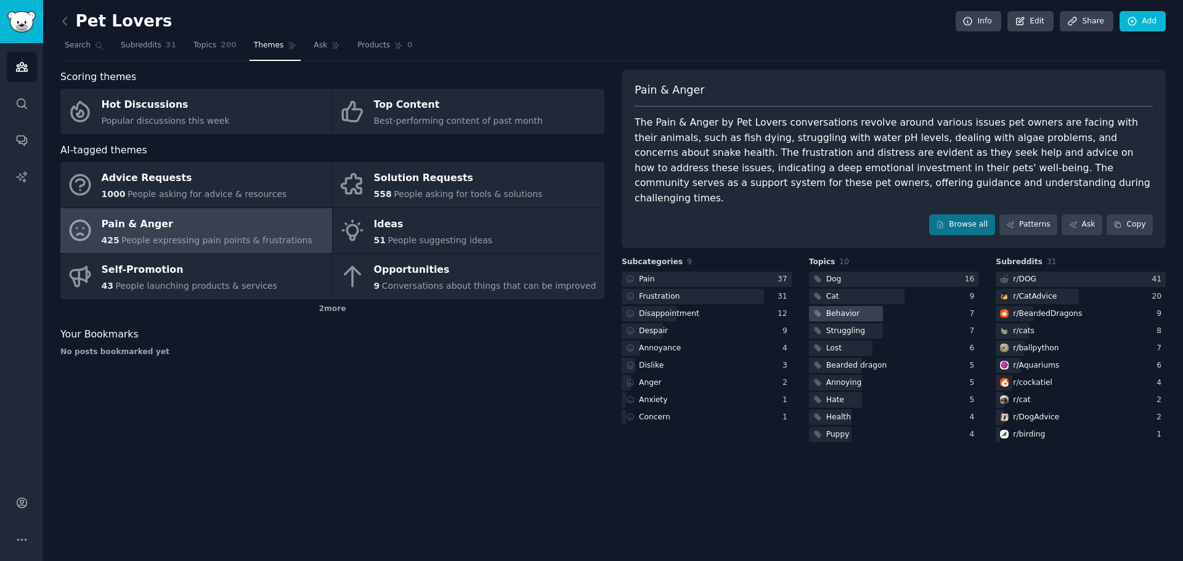
click at [841, 309] on div "Behavior" at bounding box center [842, 314] width 33 height 11
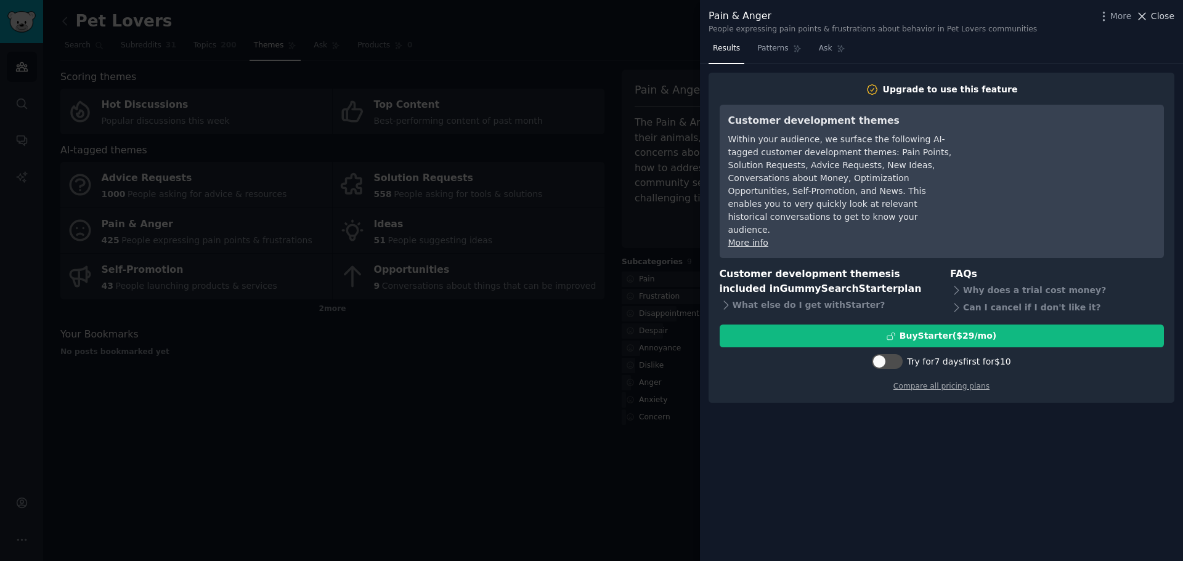
click at [1157, 14] on span "Close" at bounding box center [1162, 16] width 23 height 13
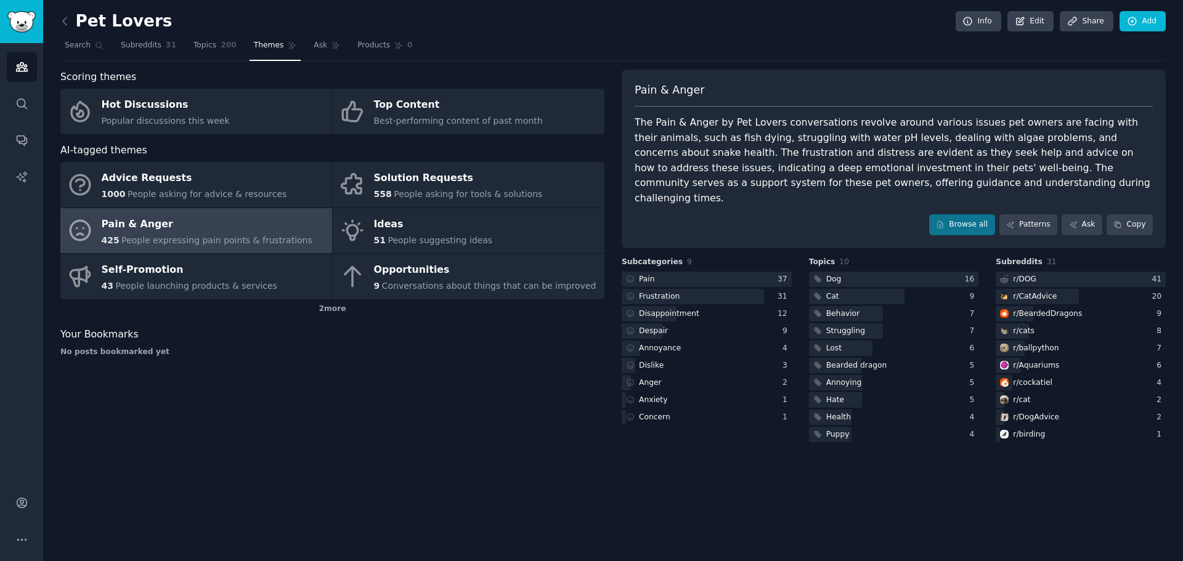
click at [482, 389] on div "Scoring themes Hot Discussions Popular discussions this week Top Content Best-p…" at bounding box center [332, 257] width 544 height 375
click at [23, 536] on icon "Sidebar" at bounding box center [21, 539] width 13 height 13
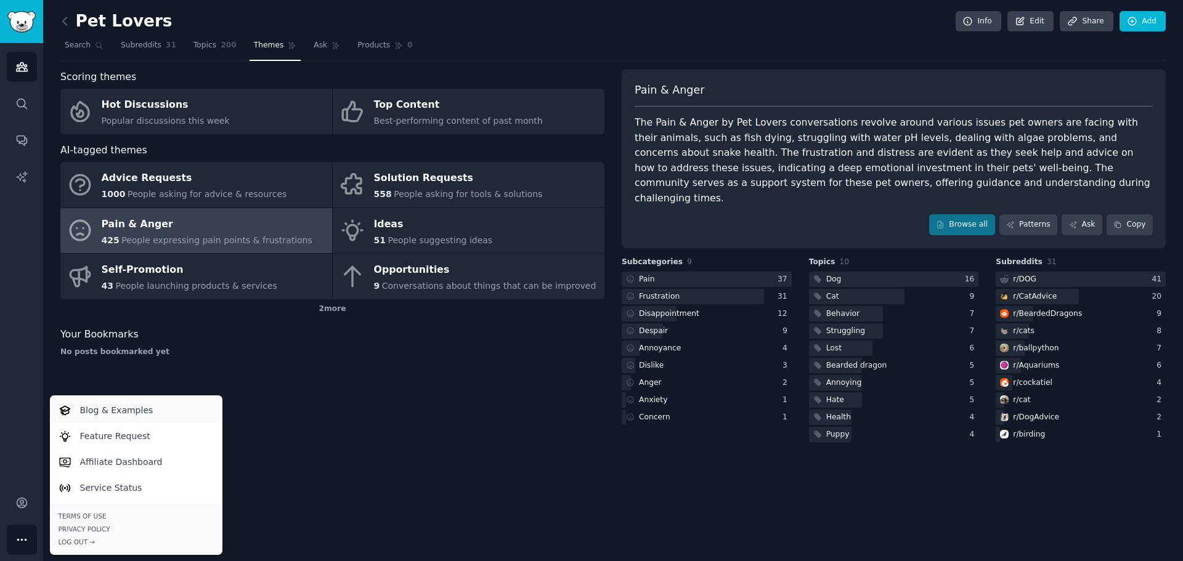
click at [113, 414] on p "Blog & Examples" at bounding box center [116, 410] width 73 height 13
